Goal: Transaction & Acquisition: Purchase product/service

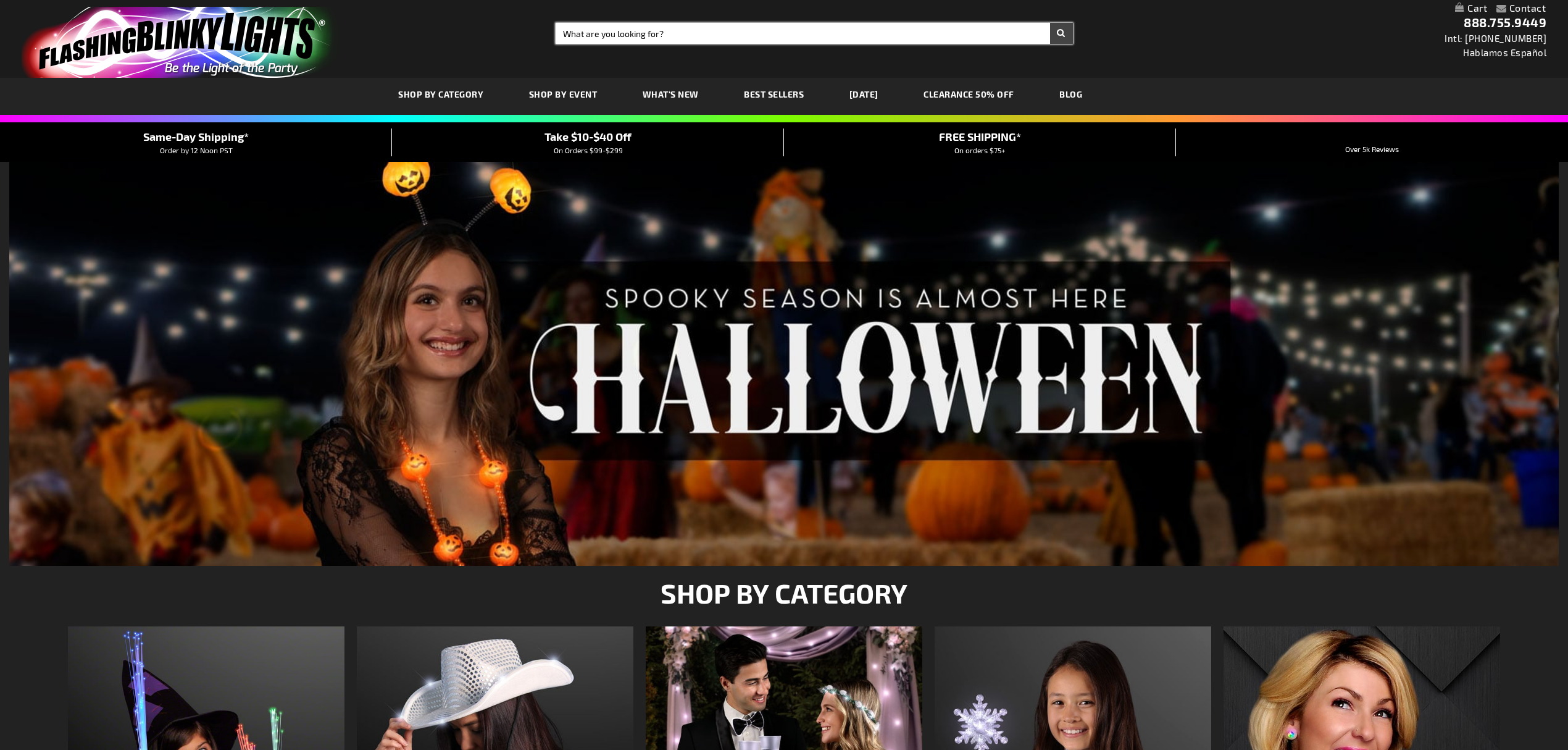
click at [649, 30] on input "Search" at bounding box center [814, 33] width 517 height 21
type input "Light Spinner"
click at [1050, 23] on button "Search" at bounding box center [1061, 33] width 23 height 21
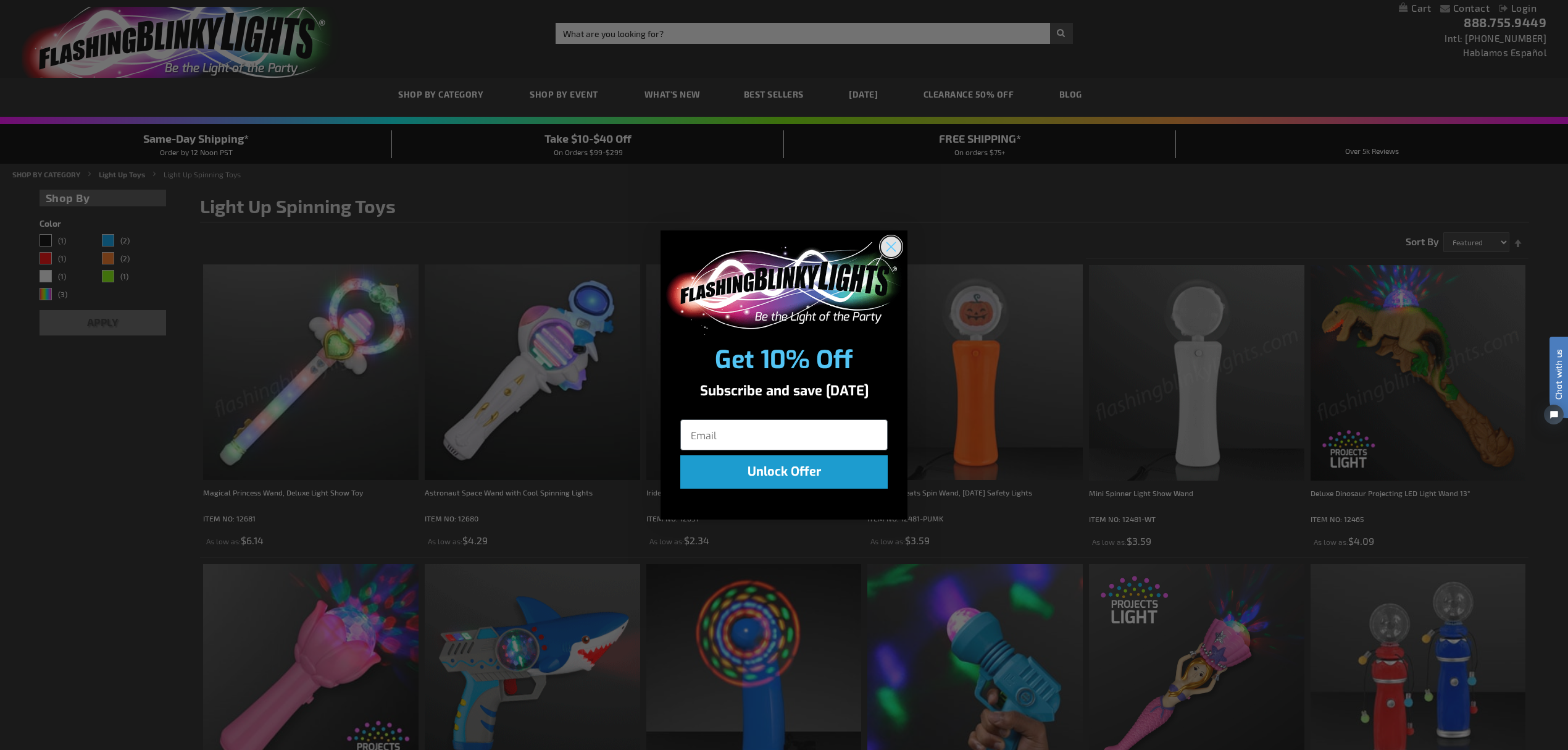
click at [899, 250] on circle "Close dialog" at bounding box center [891, 246] width 20 height 20
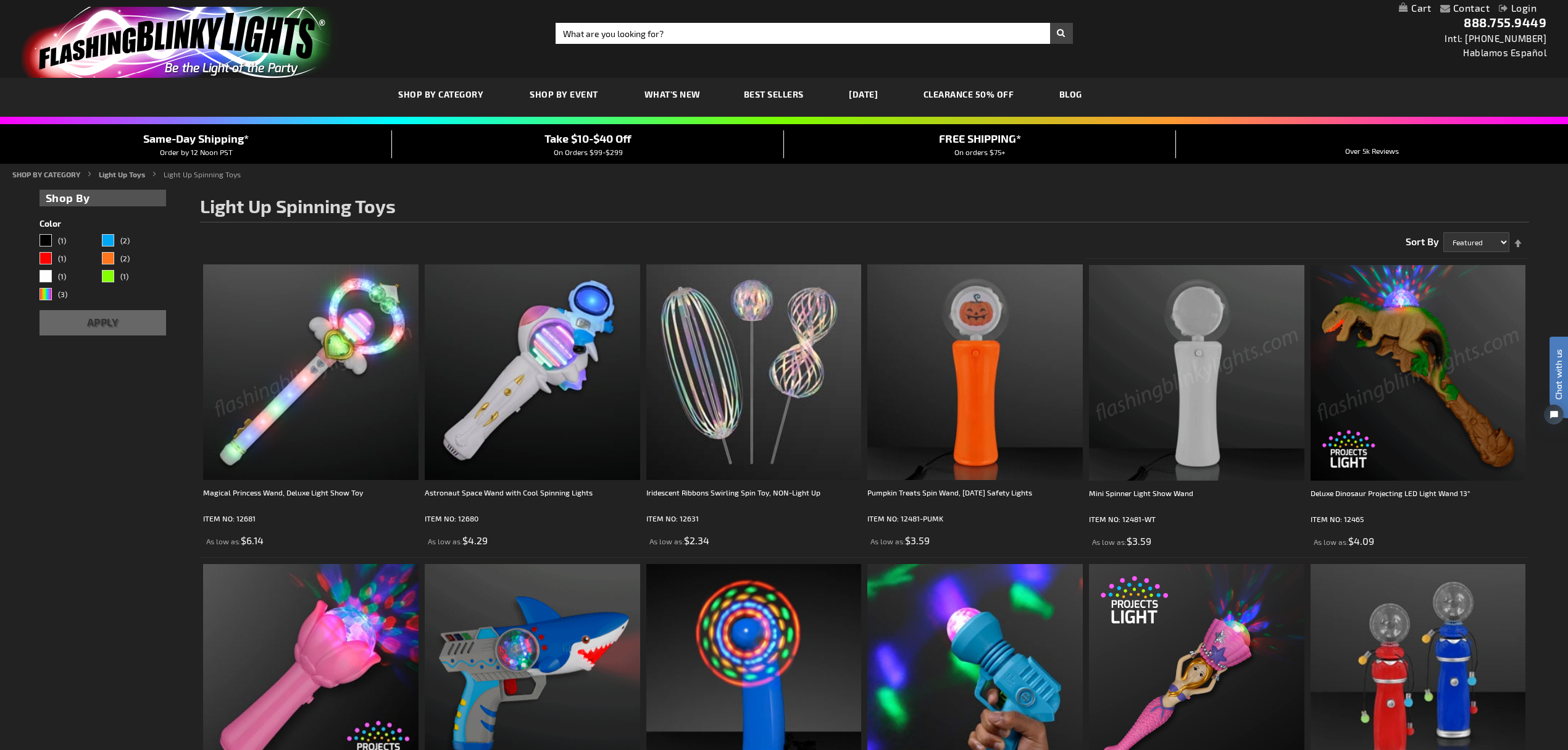
click at [1162, 373] on img at bounding box center [1196, 372] width 215 height 215
